Goal: Complete application form

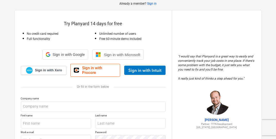
scroll to position [26, 0]
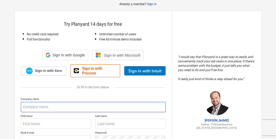
click at [35, 103] on input "text" at bounding box center [93, 107] width 145 height 10
type input "Keeling Electric"
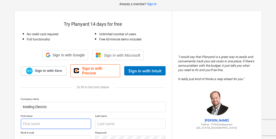
type input "[PERSON_NAME]"
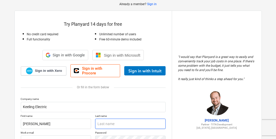
type input "Keeling"
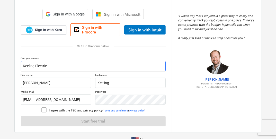
scroll to position [74, 0]
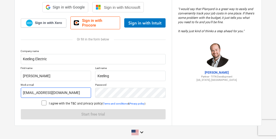
click at [44, 89] on input "harrykeeling30@gmail.com" at bounding box center [56, 92] width 70 height 10
type input "harrykeeling80@gmail.com"
click at [46, 99] on div "Company name Keeling Electric First name Harry Last name Keeling Work e-mail ha…" at bounding box center [93, 84] width 145 height 70
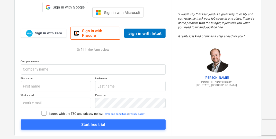
scroll to position [74, 0]
